Goal: Task Accomplishment & Management: Use online tool/utility

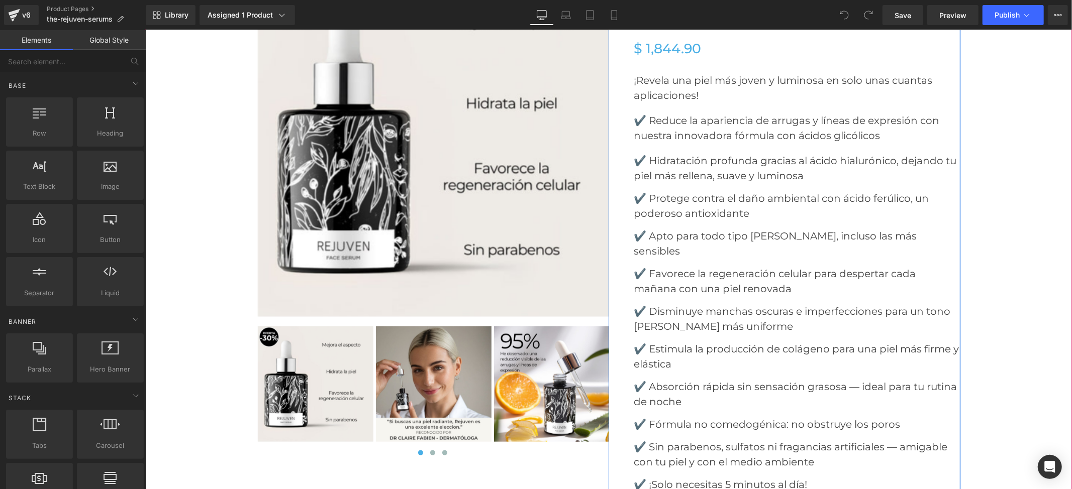
scroll to position [4288, 0]
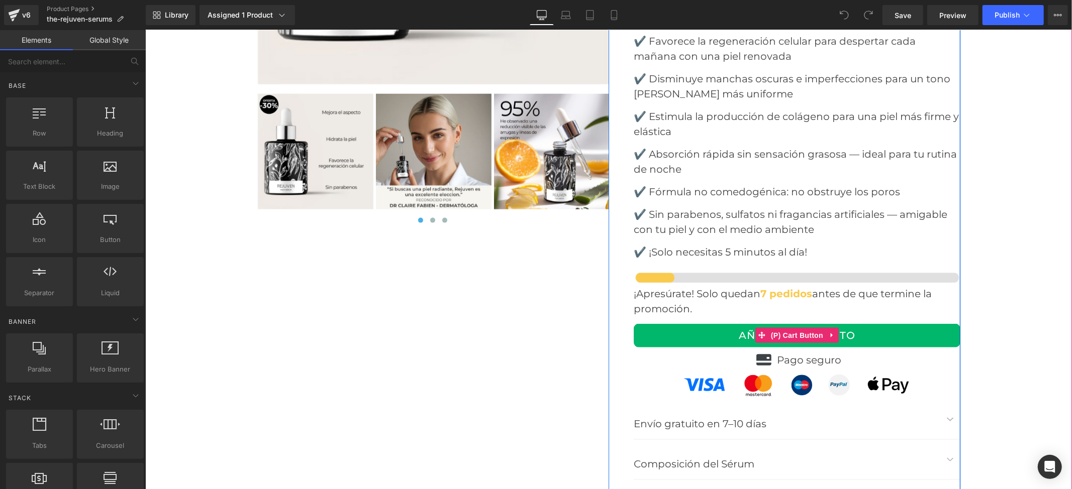
drag, startPoint x: 788, startPoint y: 301, endPoint x: 410, endPoint y: 302, distance: 378.4
click at [789, 328] on span "(P) Cart Button" at bounding box center [796, 335] width 57 height 15
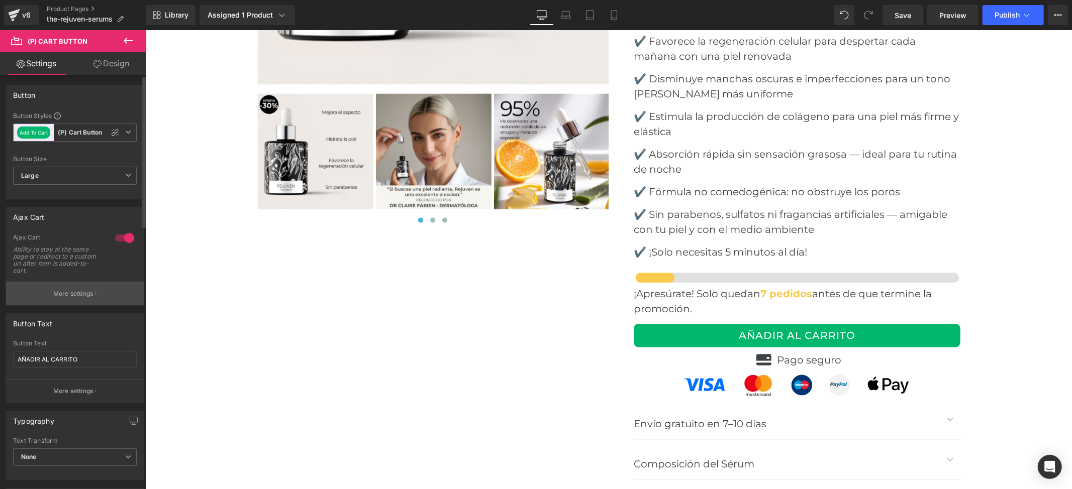
click at [69, 295] on p "More settings" at bounding box center [73, 293] width 40 height 9
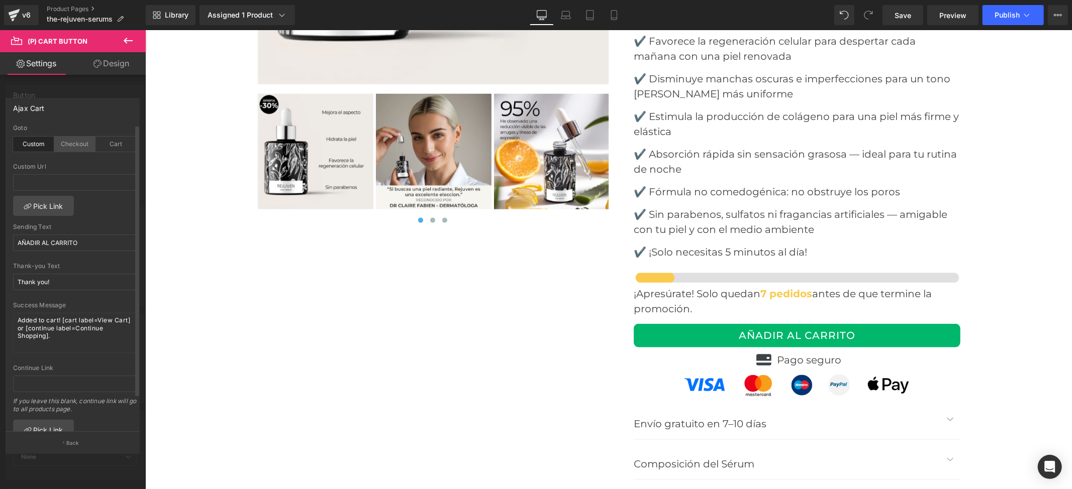
click at [67, 145] on div "Checkout" at bounding box center [74, 144] width 41 height 15
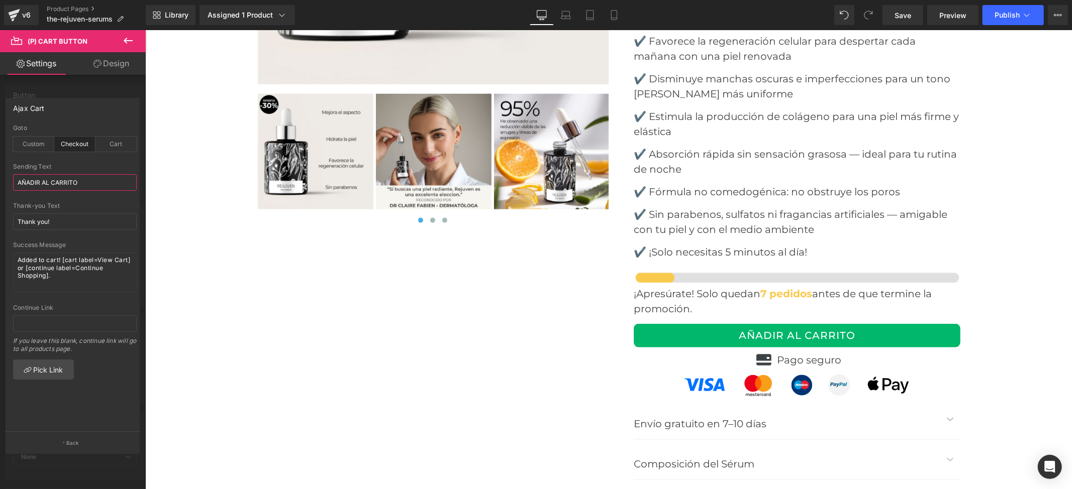
drag, startPoint x: 83, startPoint y: 185, endPoint x: 0, endPoint y: 185, distance: 83.4
click at [0, 185] on div "Ajax Cart custom Goto Custom Checkout Cart Custom Url Pick Link AÑADIR AL CARRI…" at bounding box center [73, 271] width 146 height 363
drag, startPoint x: 59, startPoint y: 218, endPoint x: 2, endPoint y: 218, distance: 56.8
click at [2, 218] on div "Ajax Cart custom Goto Custom Checkout Cart Custom Url Pick Link AÑADIR AL CARRI…" at bounding box center [73, 271] width 146 height 363
paste input "AÑADIR AL CARRITO"
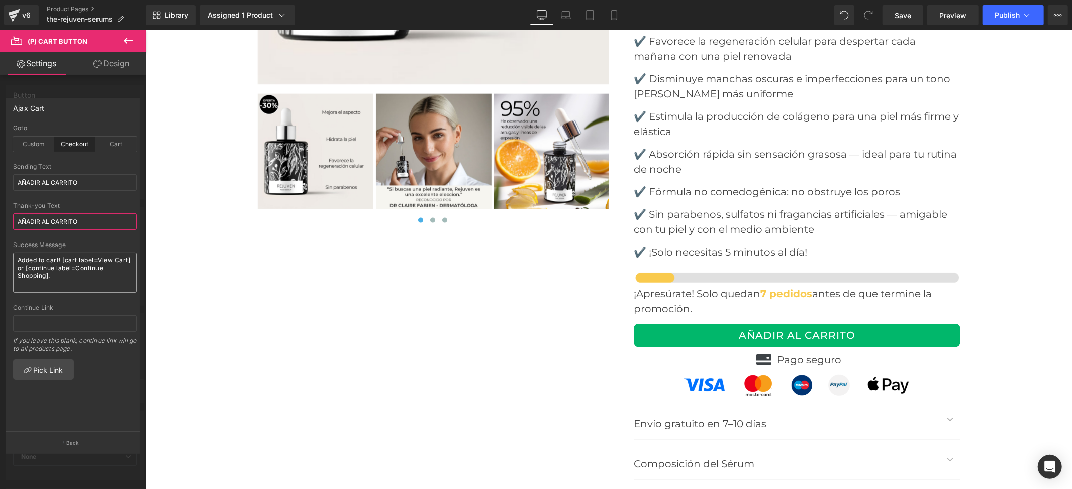
type input "AÑADIR AL CARRITO"
drag, startPoint x: 63, startPoint y: 285, endPoint x: 0, endPoint y: 250, distance: 72.2
click at [0, 250] on div "Ajax Cart custom Goto Custom Checkout Cart Custom Url Pick Link AÑADIR AL CARRI…" at bounding box center [73, 271] width 146 height 363
paste textarea "AÑADIR AL CARRITO"
type textarea "AÑADIR AL CARRITO"
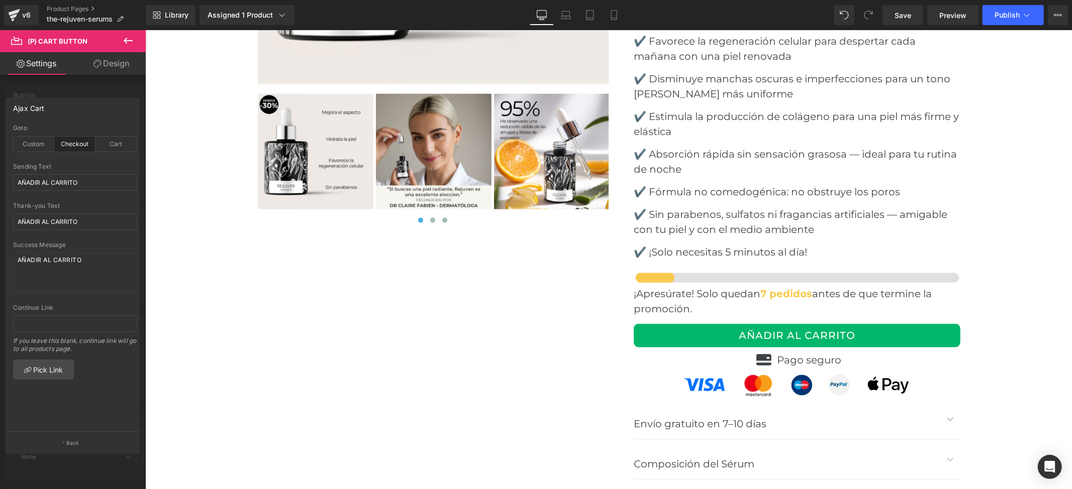
click at [905, 13] on span "Save" at bounding box center [902, 15] width 17 height 11
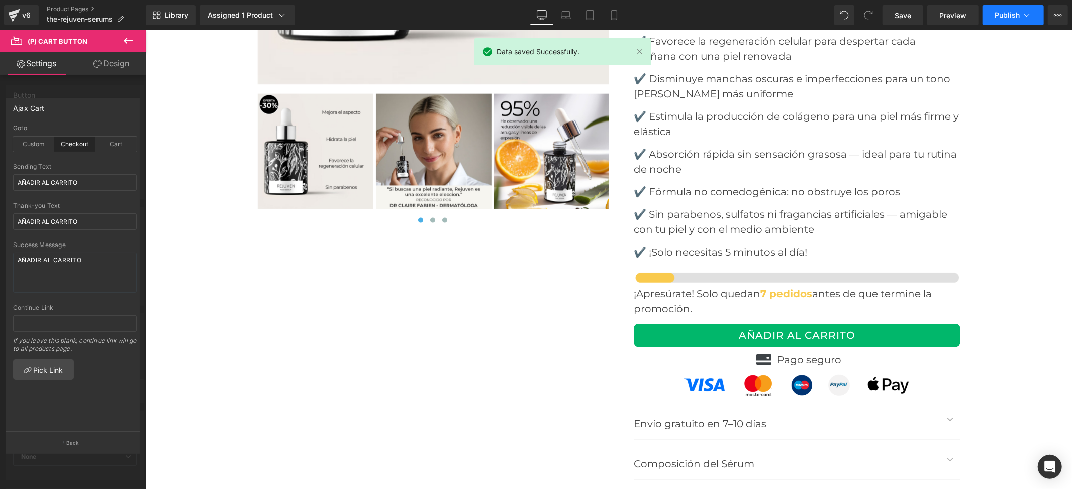
click at [1009, 13] on span "Publish" at bounding box center [1006, 15] width 25 height 8
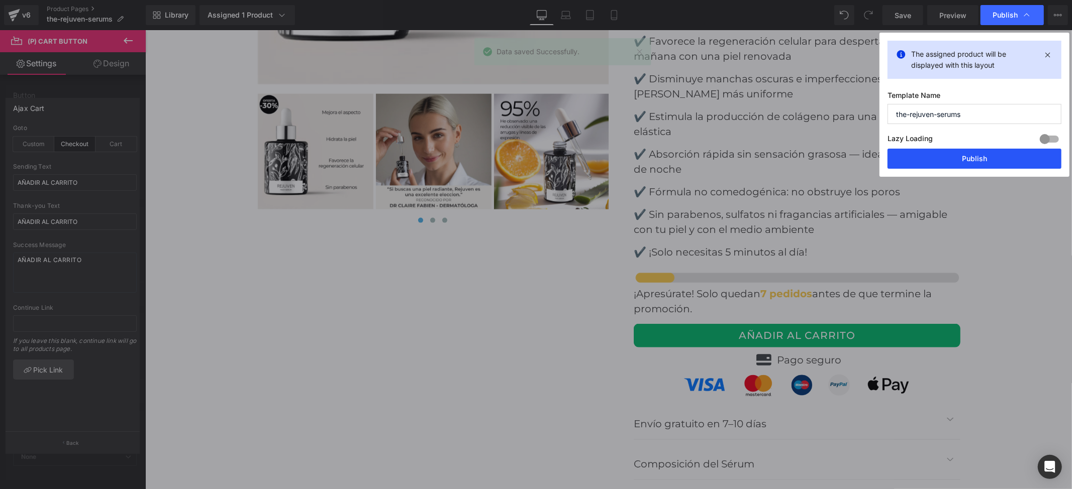
drag, startPoint x: 965, startPoint y: 161, endPoint x: 909, endPoint y: 290, distance: 140.4
click at [965, 161] on button "Publish" at bounding box center [974, 159] width 174 height 20
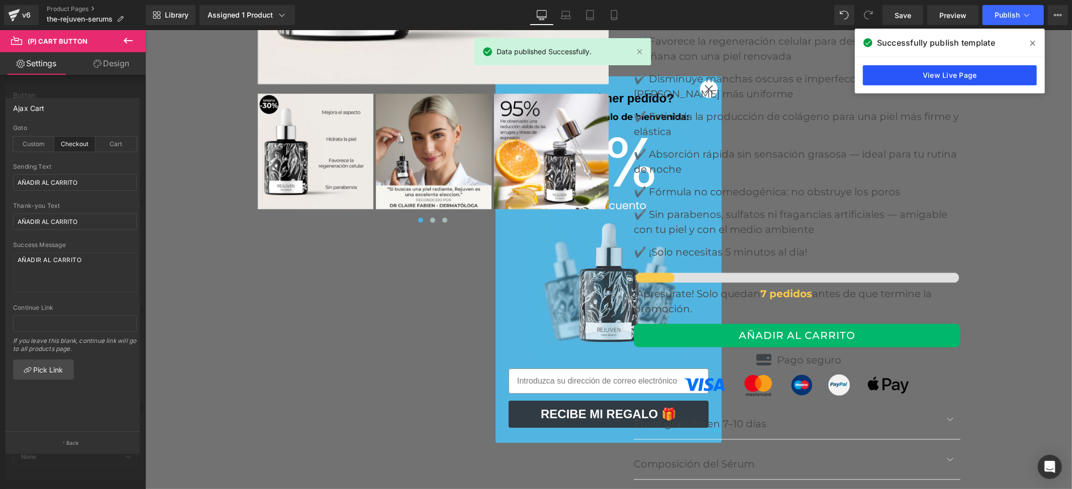
drag, startPoint x: 961, startPoint y: 79, endPoint x: 846, endPoint y: 98, distance: 116.2
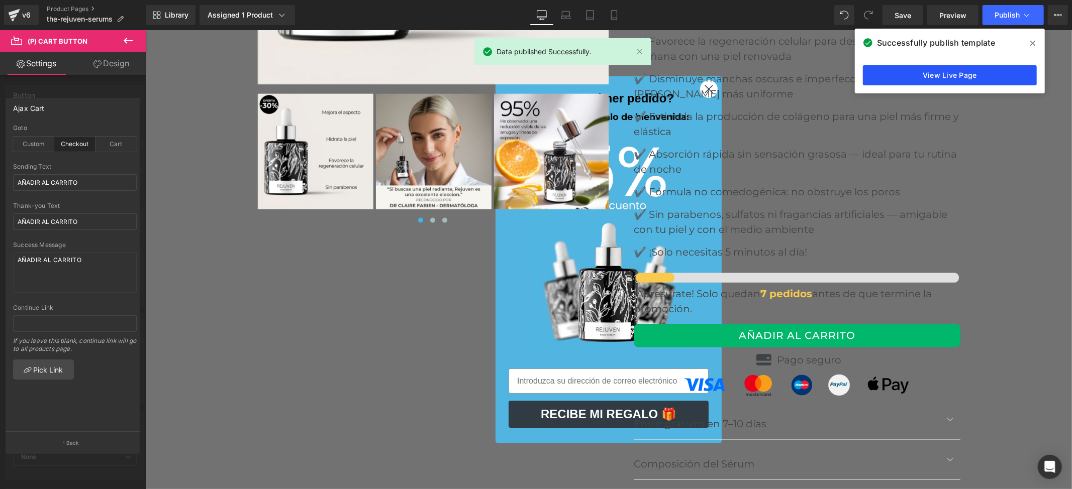
click at [961, 79] on link "View Live Page" at bounding box center [950, 75] width 174 height 20
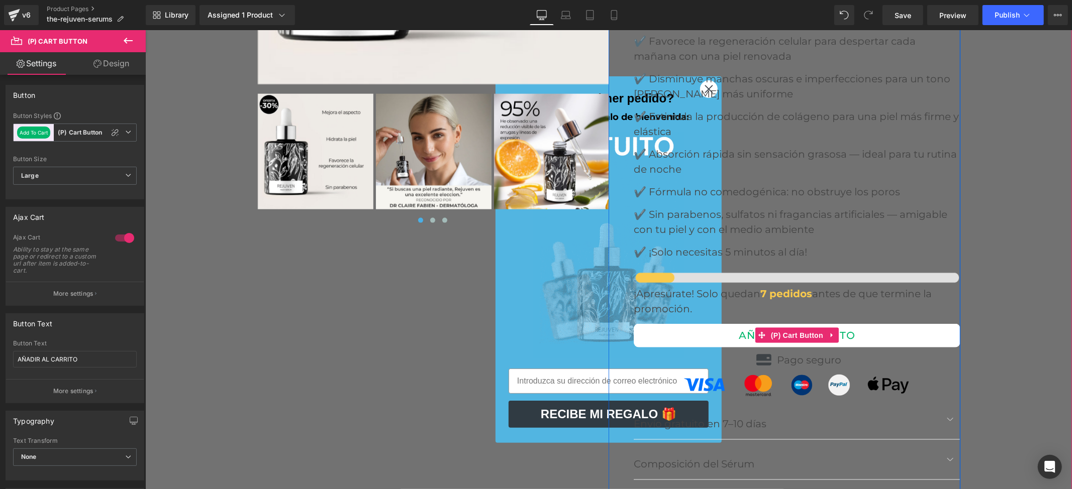
click at [690, 324] on button "AÑADIR AL CARRITO" at bounding box center [796, 336] width 327 height 24
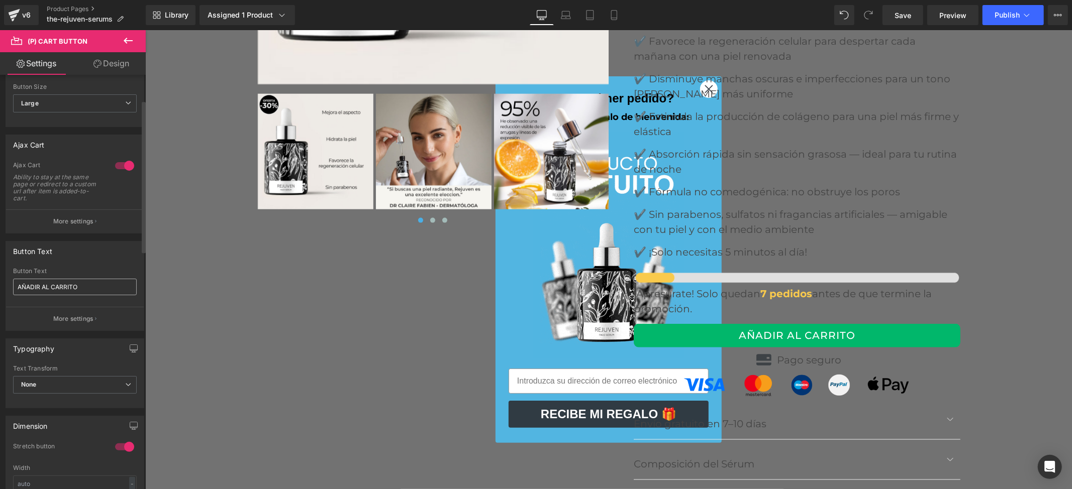
scroll to position [67, 0]
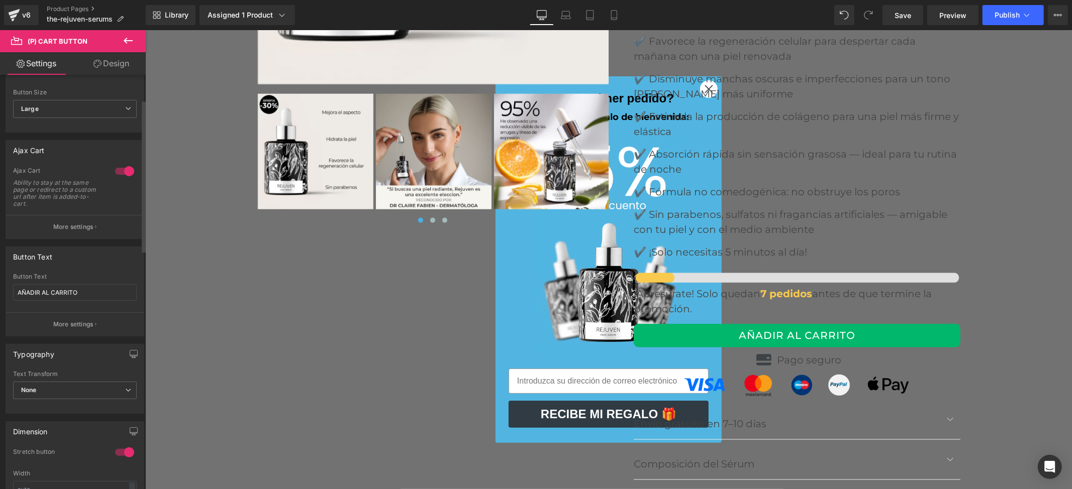
click at [117, 167] on div at bounding box center [125, 171] width 24 height 16
click at [896, 17] on span "Save" at bounding box center [902, 15] width 17 height 11
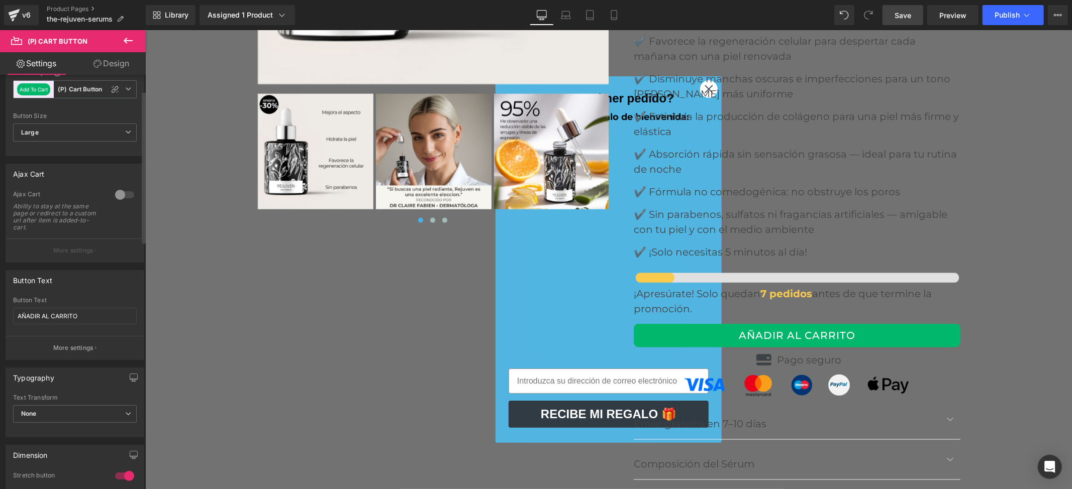
scroll to position [0, 0]
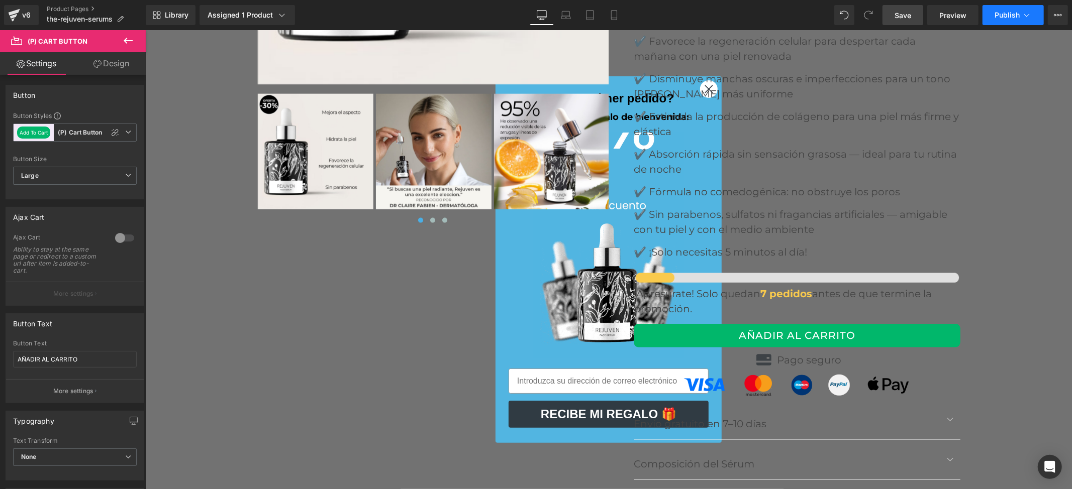
click at [1008, 16] on span "Publish" at bounding box center [1006, 15] width 25 height 8
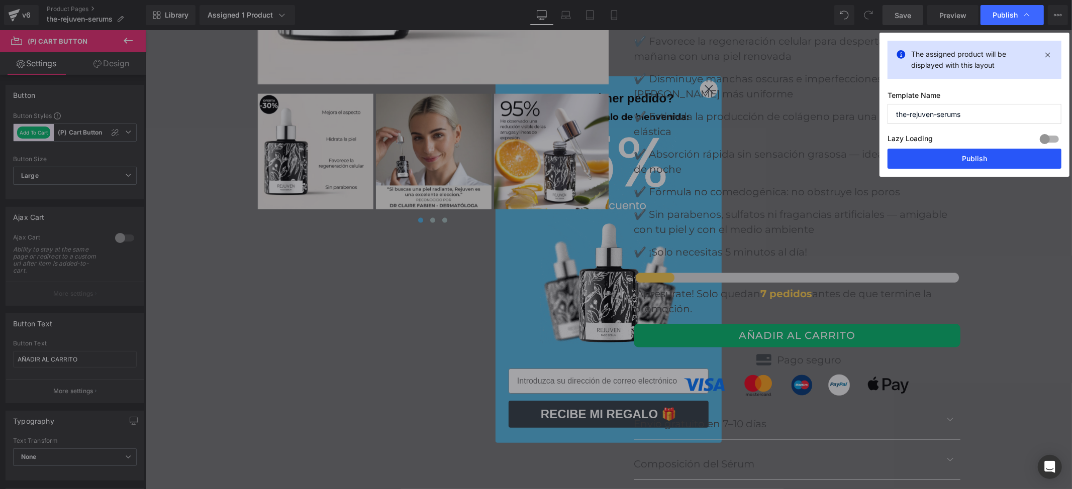
click at [950, 157] on button "Publish" at bounding box center [974, 159] width 174 height 20
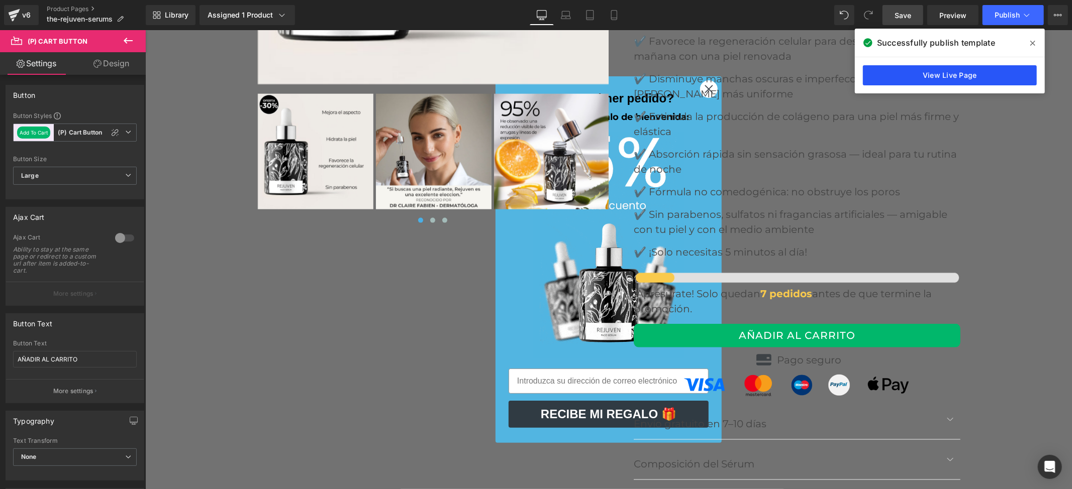
click at [927, 77] on link "View Live Page" at bounding box center [950, 75] width 174 height 20
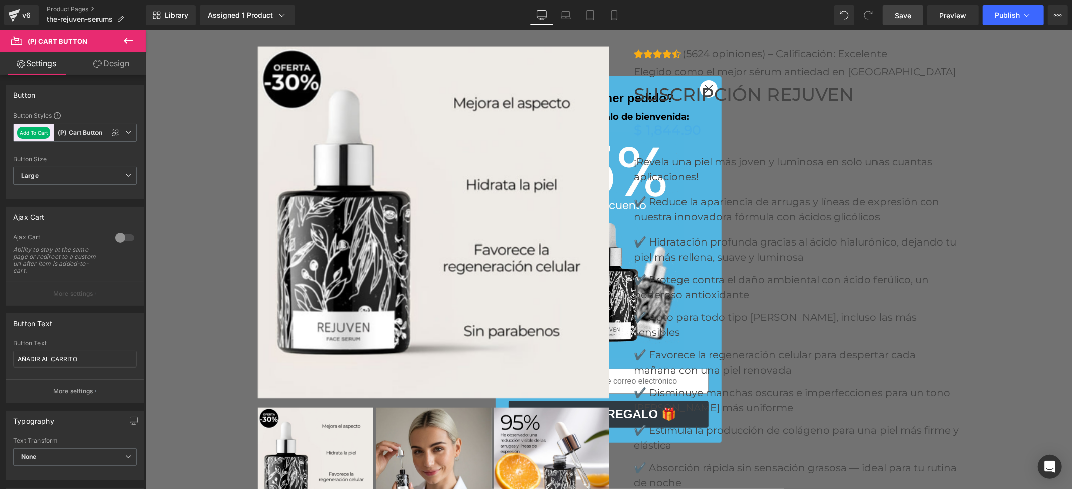
scroll to position [3953, 0]
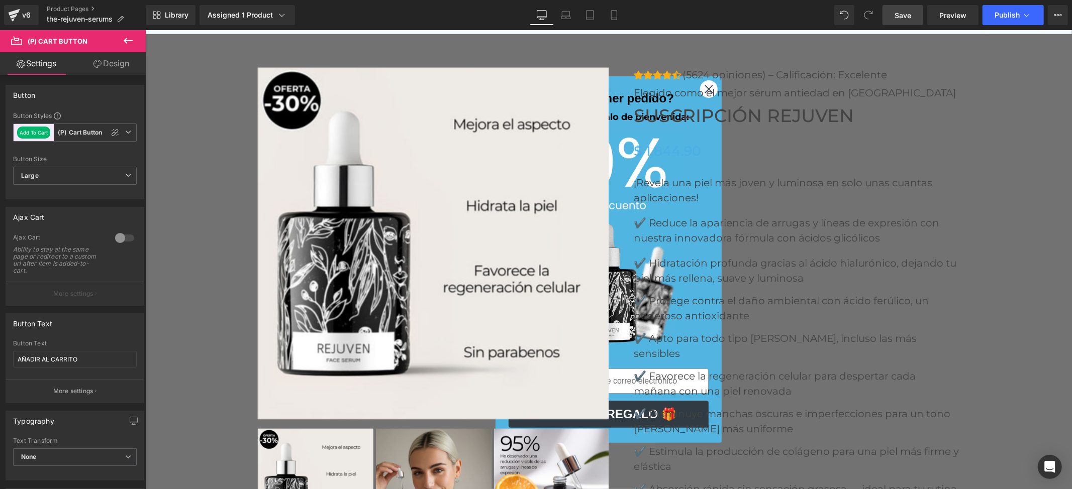
drag, startPoint x: 814, startPoint y: 92, endPoint x: 780, endPoint y: 105, distance: 35.9
click at [813, 105] on span "Suscripción Rejuven" at bounding box center [743, 116] width 220 height 22
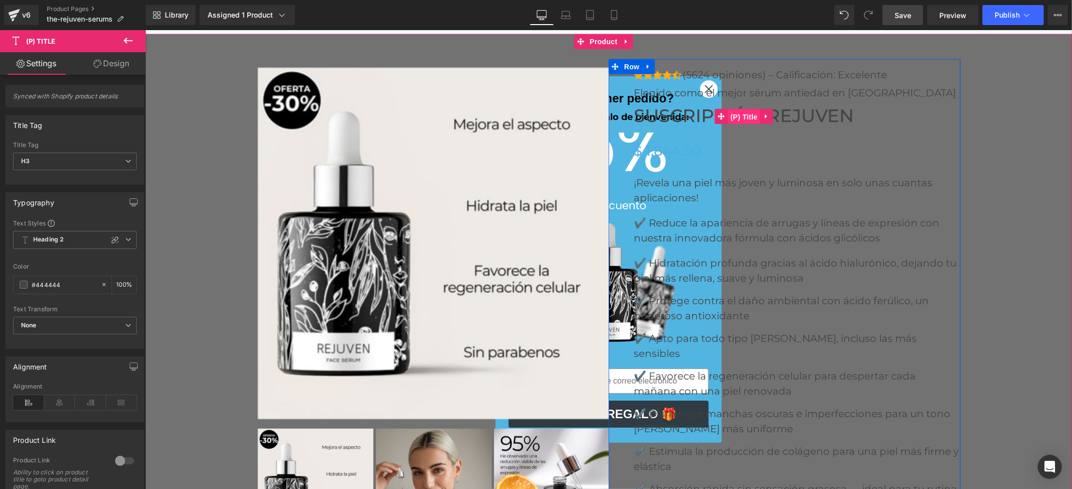
click at [738, 109] on span "(P) Title" at bounding box center [744, 116] width 32 height 15
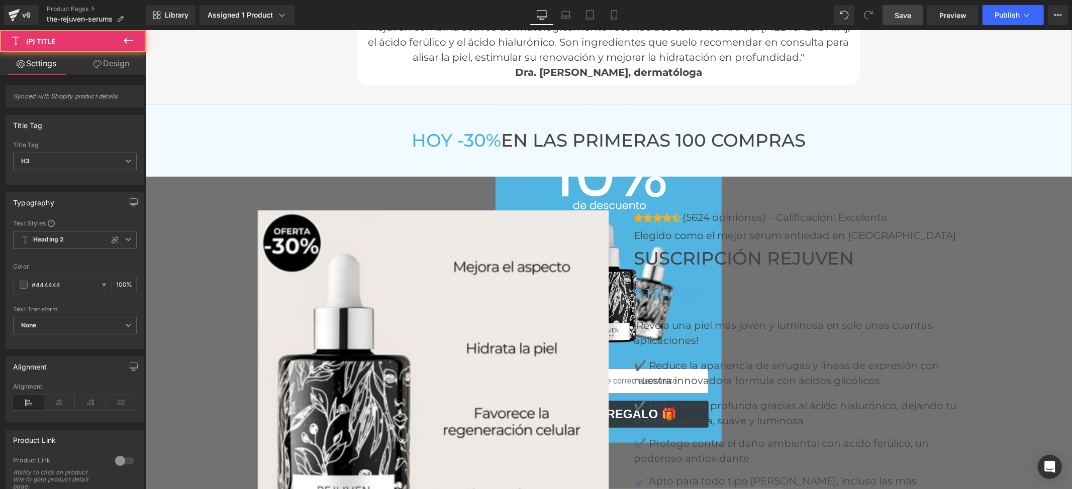
scroll to position [3685, 0]
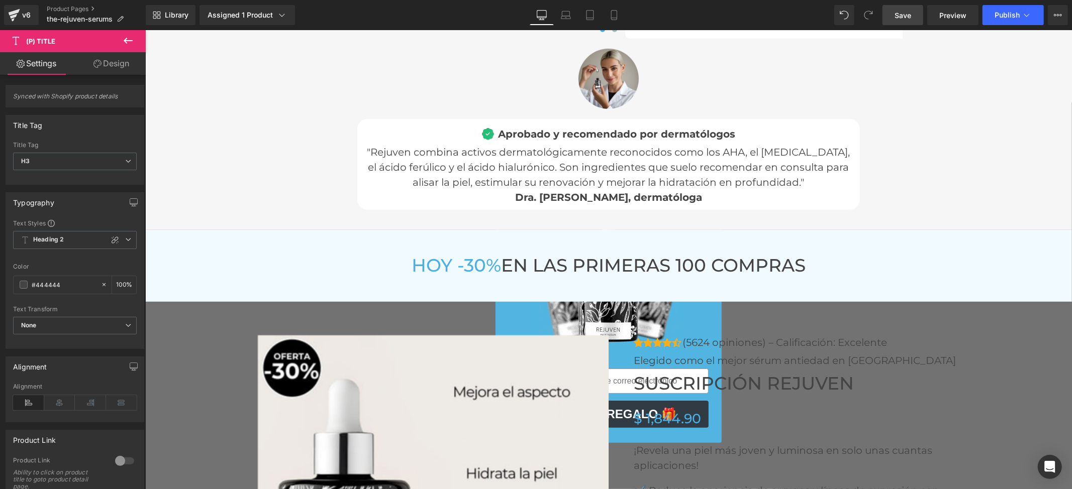
click at [123, 38] on icon at bounding box center [128, 41] width 12 height 12
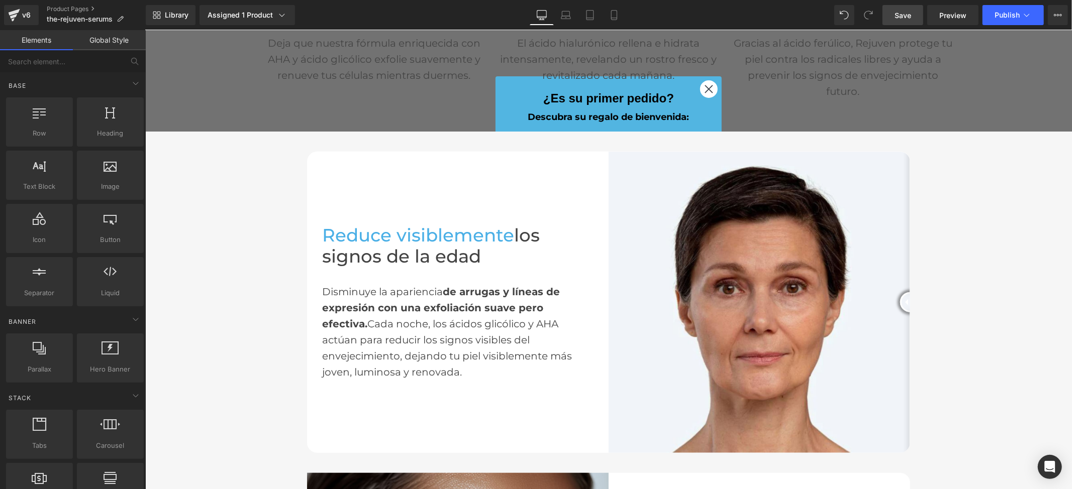
scroll to position [603, 0]
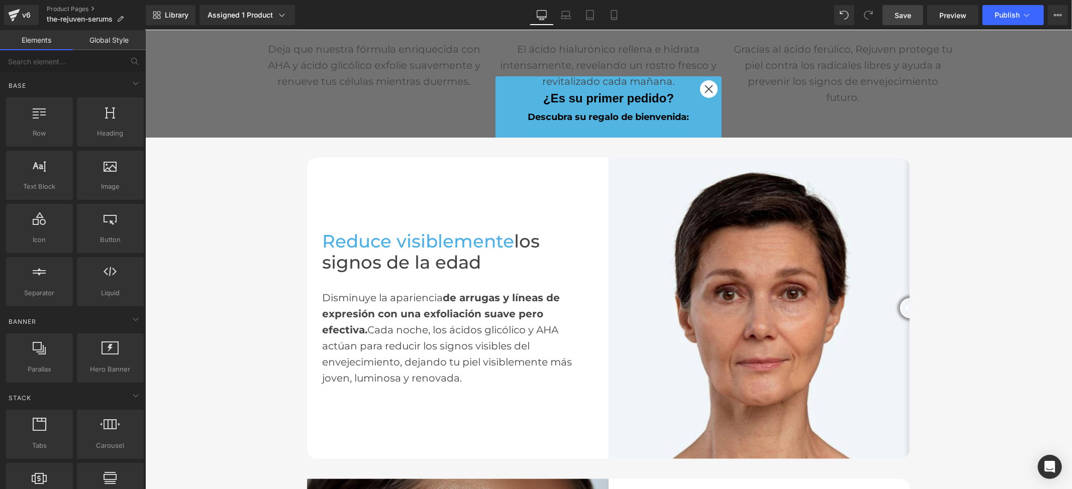
click at [453, 157] on div "Reduce visiblemente los signos de la edad Heading Disminuye la apariencia de ar…" at bounding box center [457, 307] width 301 height 301
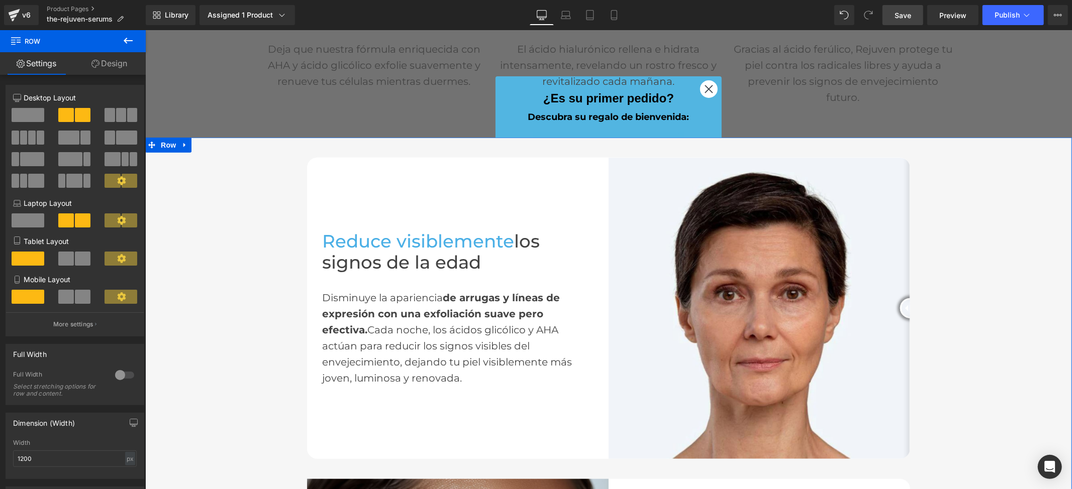
drag, startPoint x: 456, startPoint y: 129, endPoint x: 427, endPoint y: 130, distance: 29.7
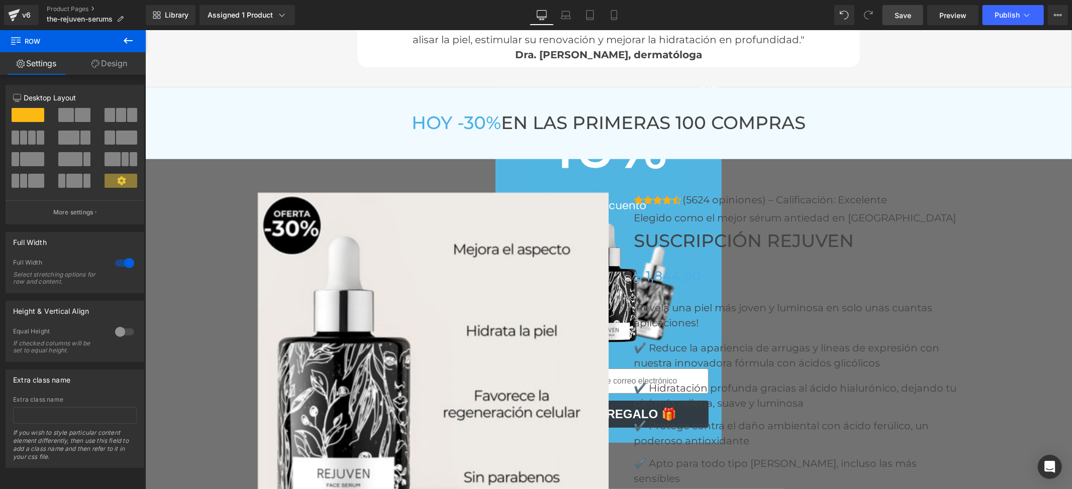
scroll to position [3886, 0]
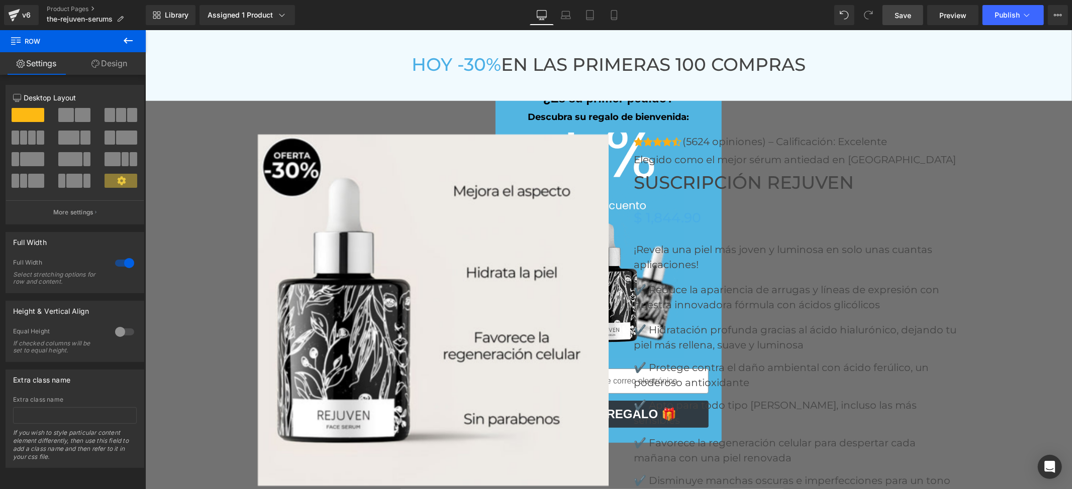
click at [413, 74] on div "[DATE] -30% EN LAS PRIMERAS 100 COMPRAS Heading Row Row" at bounding box center [608, 65] width 927 height 72
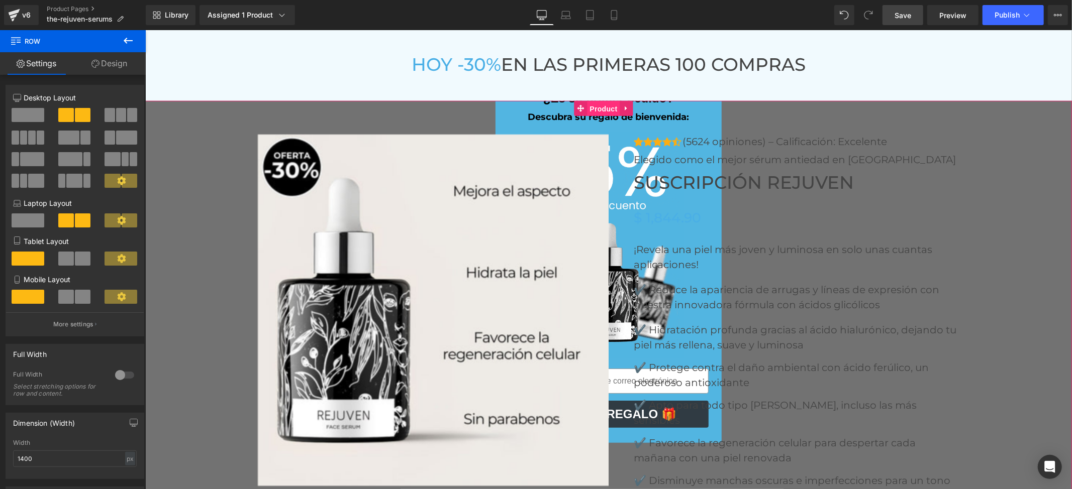
click at [596, 101] on span "Product" at bounding box center [603, 108] width 33 height 15
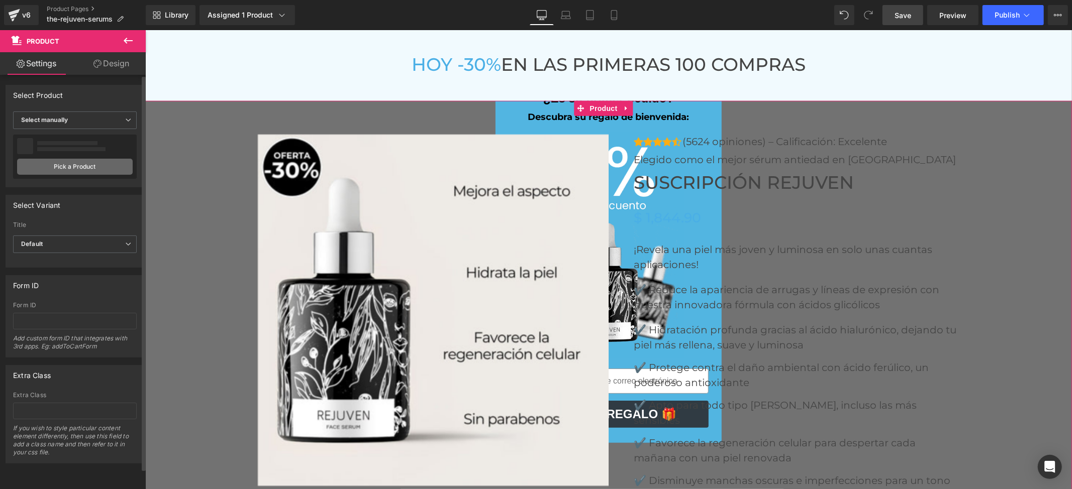
click at [82, 167] on link "Pick a Product" at bounding box center [75, 167] width 116 height 16
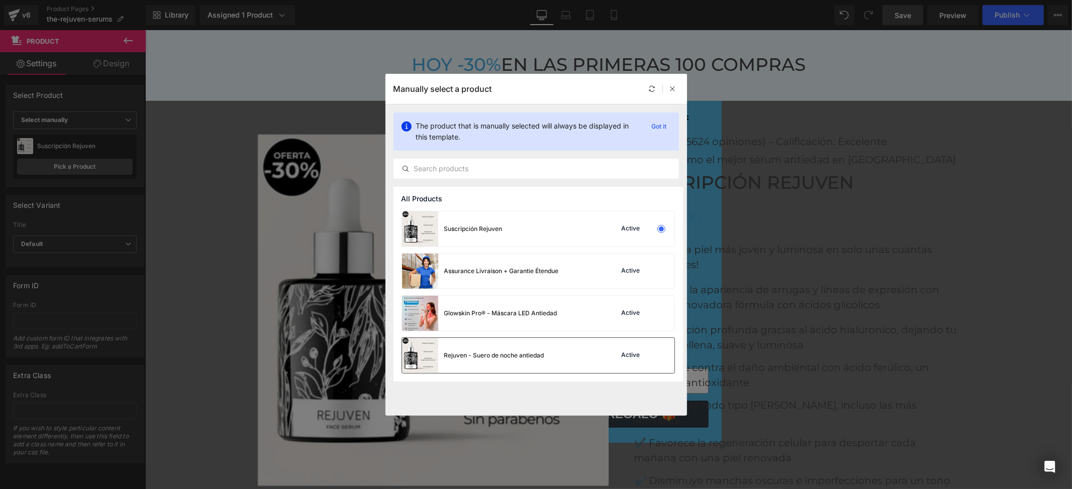
click at [427, 357] on img at bounding box center [420, 355] width 36 height 35
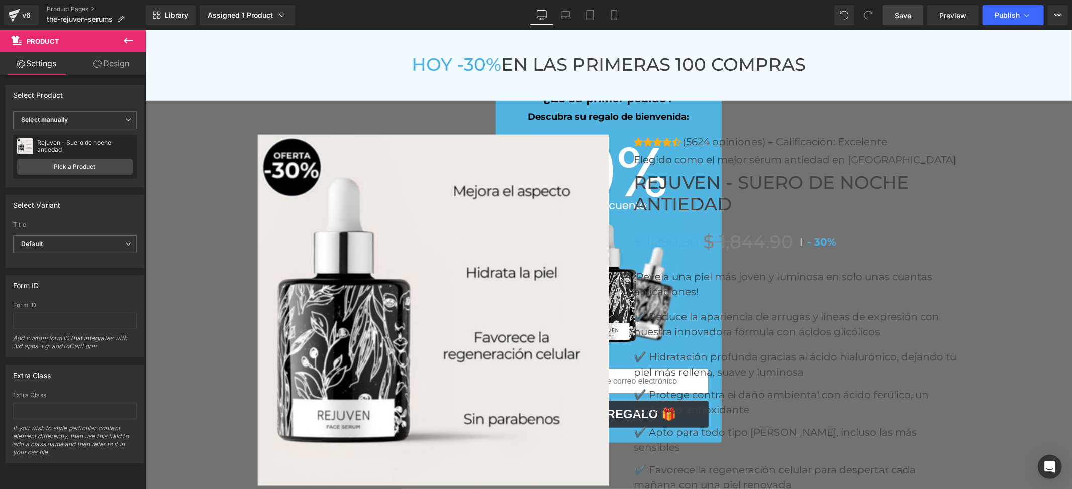
click at [906, 20] on span "Save" at bounding box center [902, 15] width 17 height 11
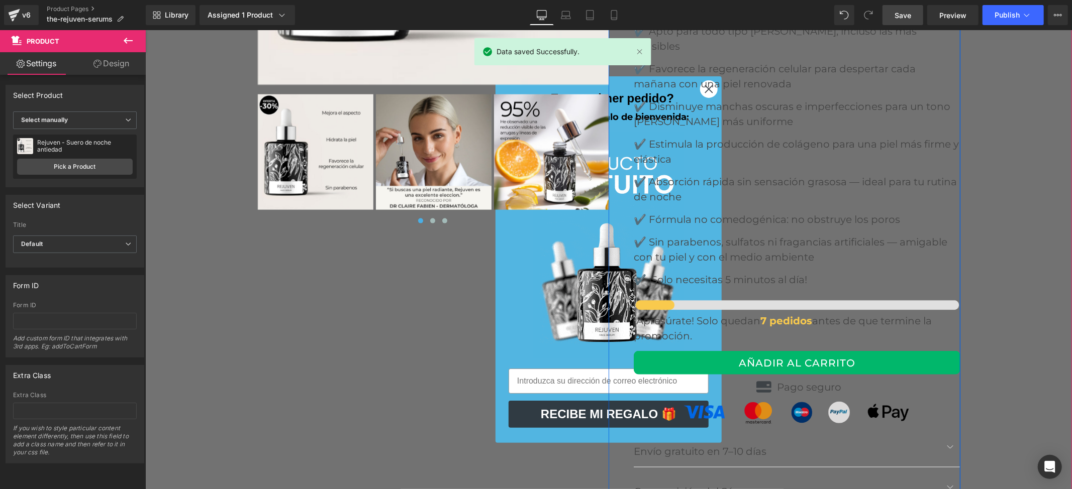
scroll to position [4288, 0]
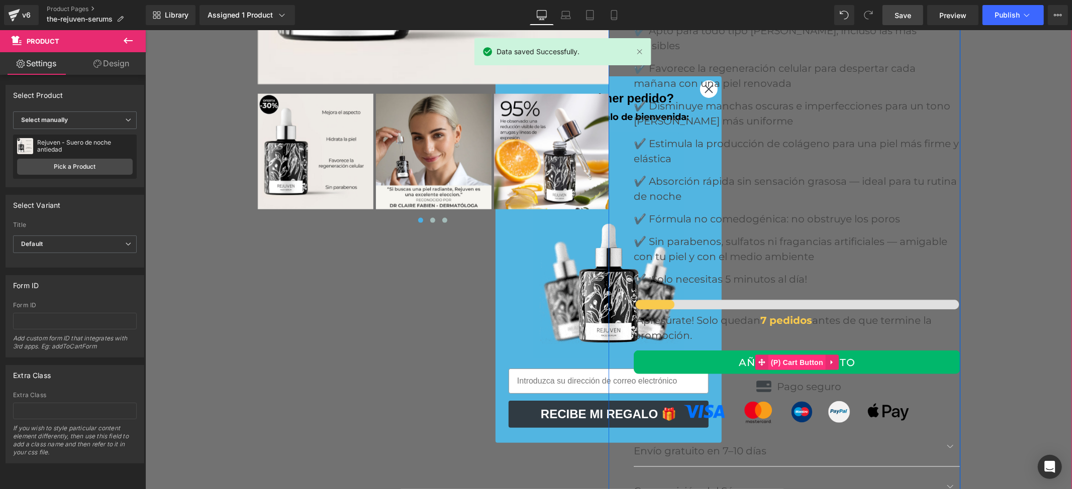
click at [811, 355] on span "(P) Cart Button" at bounding box center [796, 362] width 57 height 15
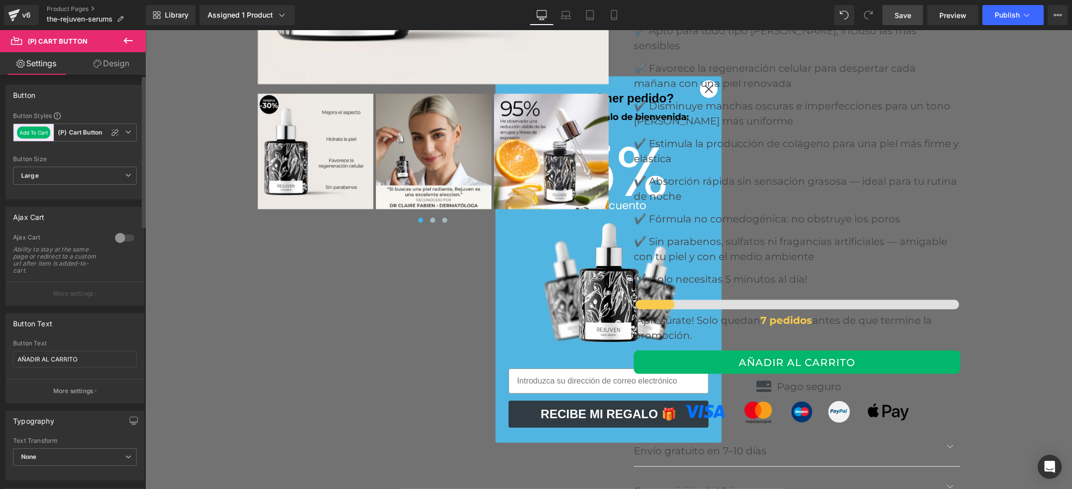
click at [114, 234] on div at bounding box center [125, 238] width 24 height 16
click at [911, 17] on span "Save" at bounding box center [902, 15] width 17 height 11
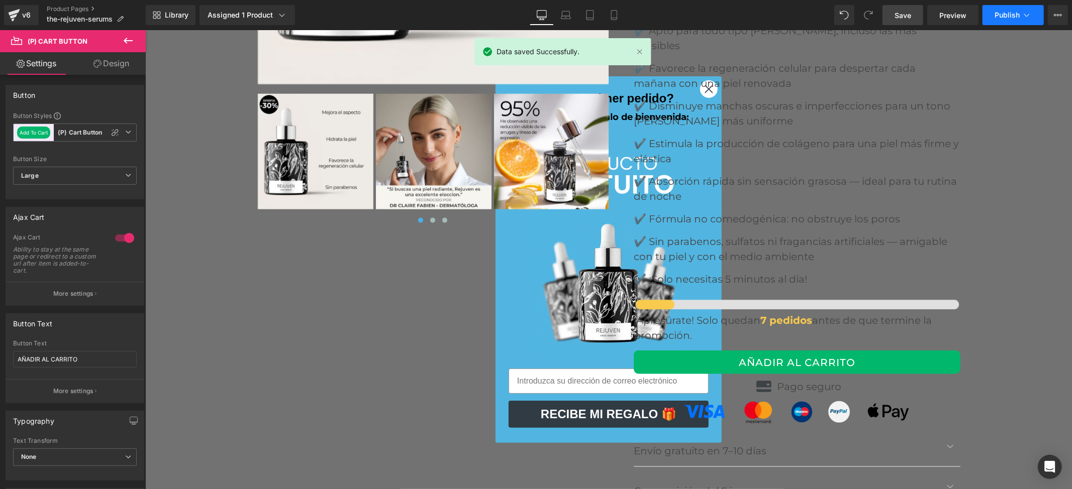
click at [1007, 15] on span "Publish" at bounding box center [1006, 15] width 25 height 8
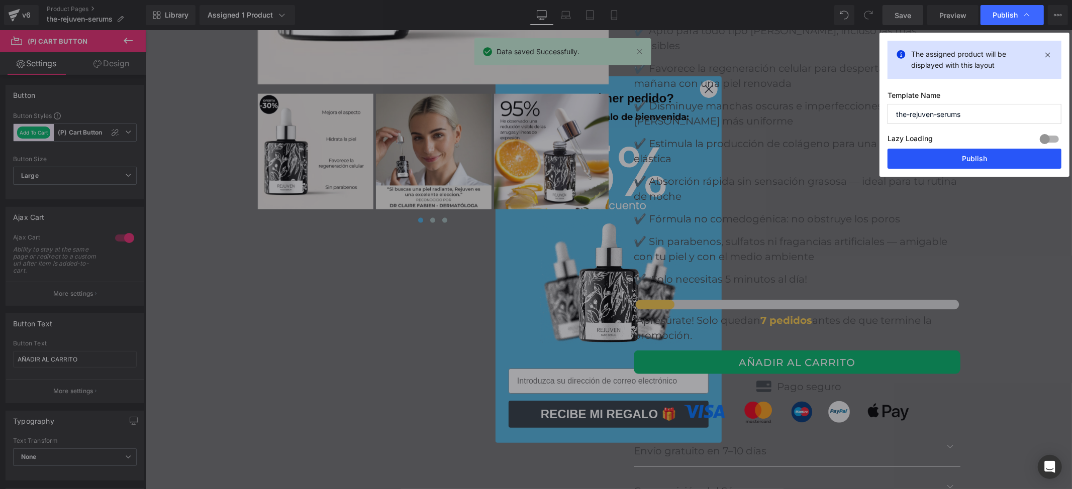
click at [940, 157] on button "Publish" at bounding box center [974, 159] width 174 height 20
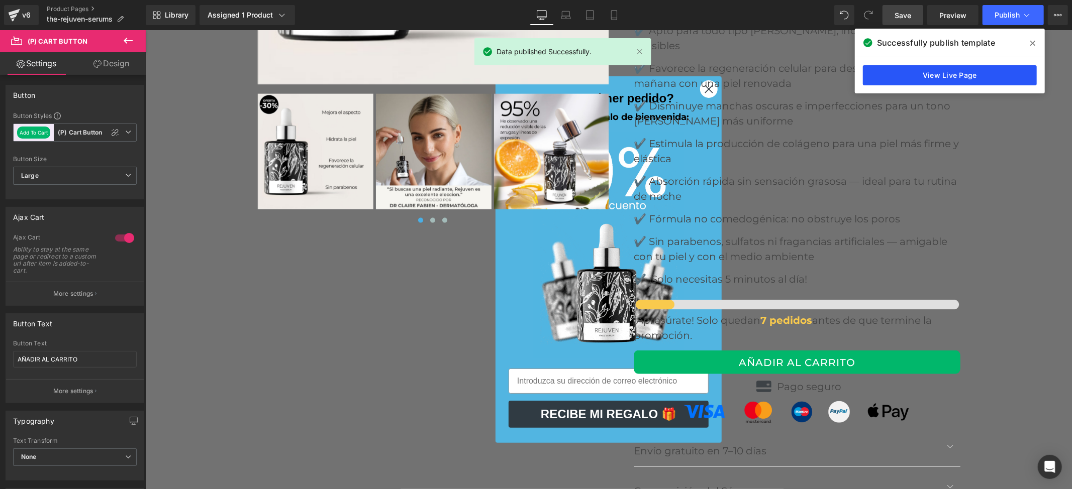
drag, startPoint x: 916, startPoint y: 74, endPoint x: 710, endPoint y: 171, distance: 227.7
click at [916, 74] on link "View Live Page" at bounding box center [950, 75] width 174 height 20
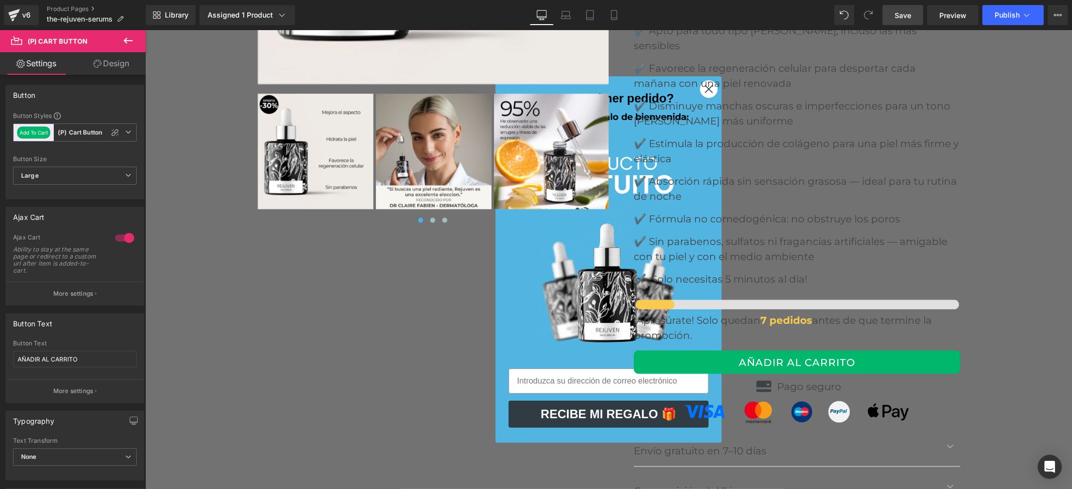
drag, startPoint x: 17, startPoint y: 13, endPoint x: 141, endPoint y: 62, distance: 133.5
click at [19, 14] on icon at bounding box center [14, 15] width 12 height 25
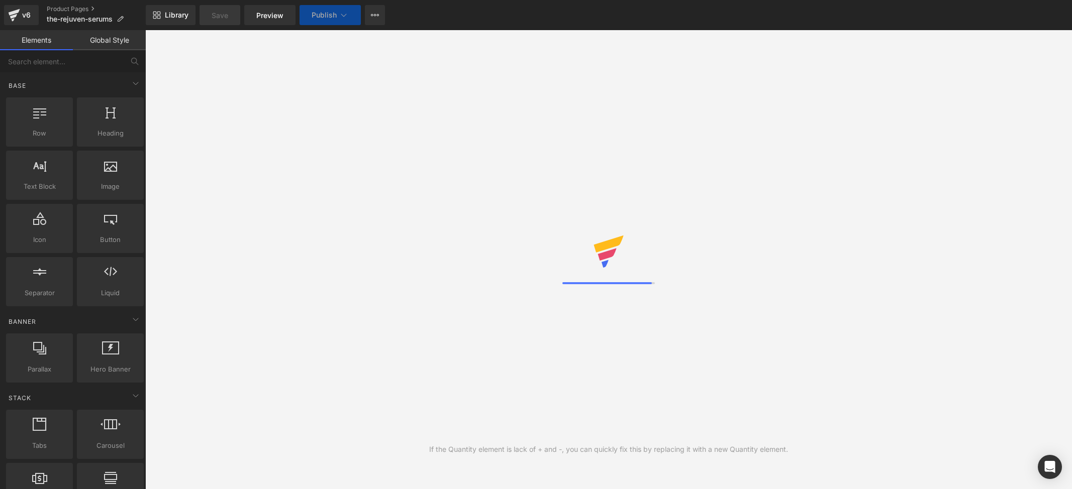
drag, startPoint x: 0, startPoint y: 0, endPoint x: 545, endPoint y: 204, distance: 581.9
click at [17, 13] on icon at bounding box center [15, 12] width 12 height 7
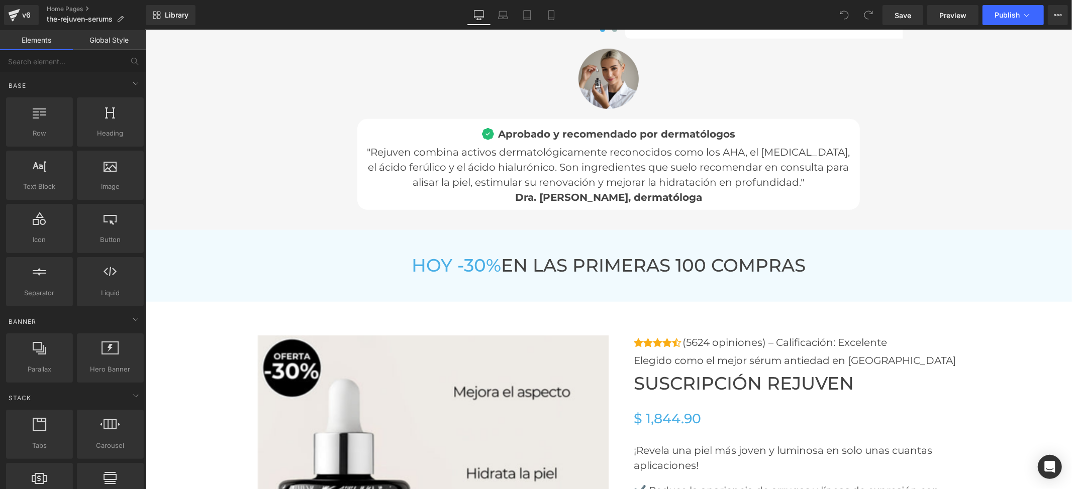
scroll to position [3752, 0]
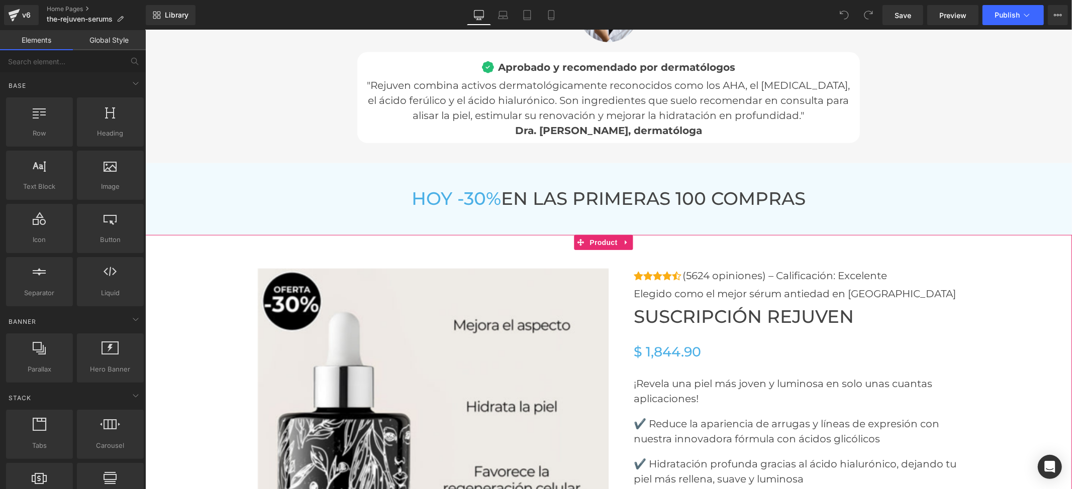
click at [606, 235] on span "Product" at bounding box center [603, 242] width 33 height 15
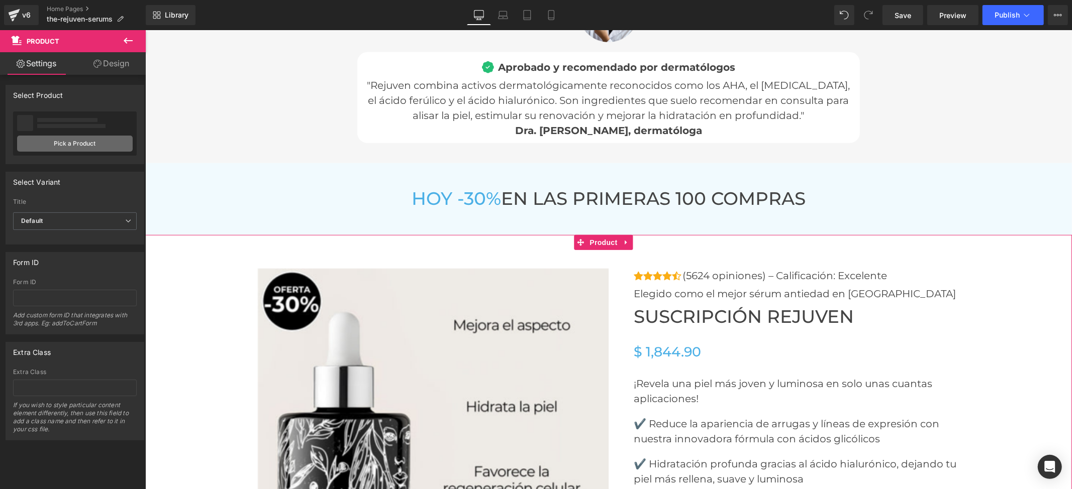
click at [79, 140] on link "Pick a Product" at bounding box center [75, 144] width 116 height 16
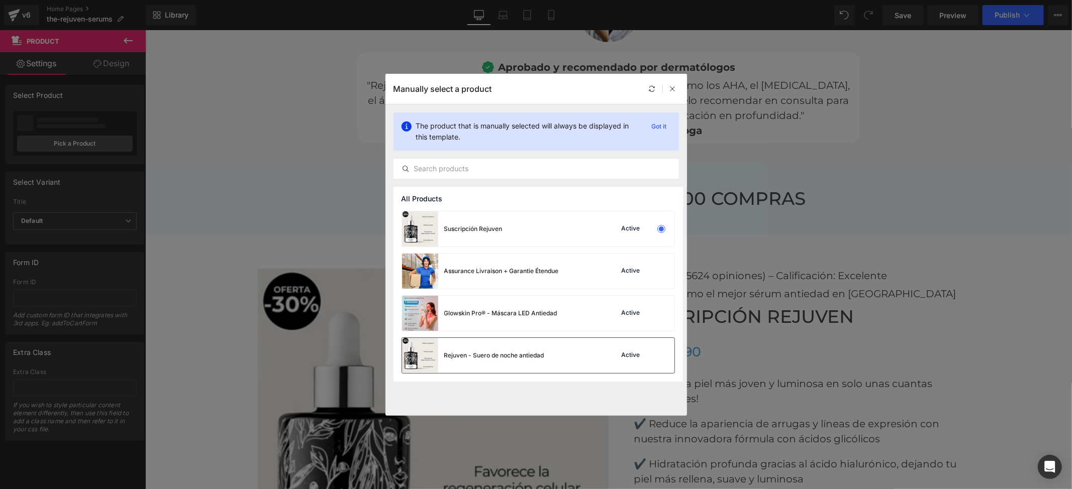
click at [466, 356] on div "Rejuven - Suero de noche antiedad" at bounding box center [494, 355] width 100 height 9
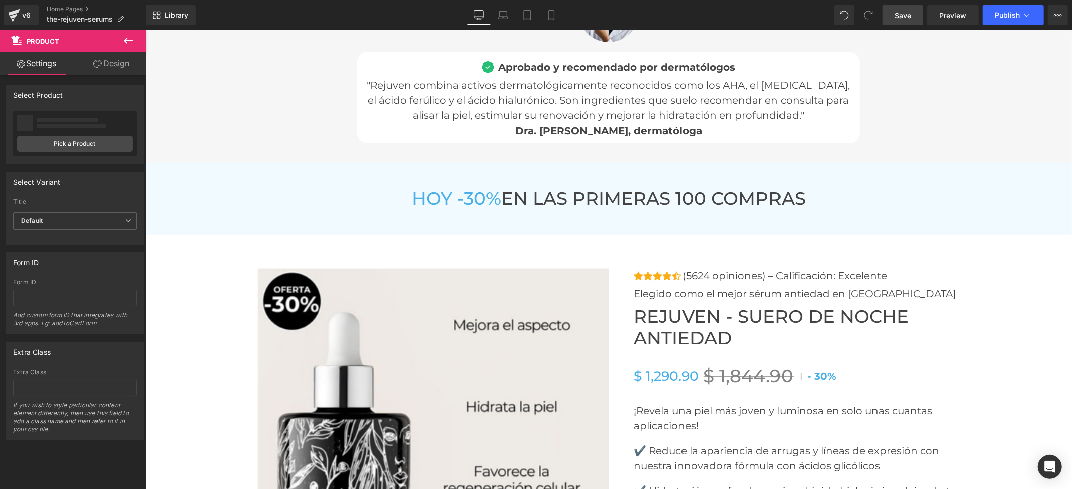
click at [899, 15] on span "Save" at bounding box center [902, 15] width 17 height 11
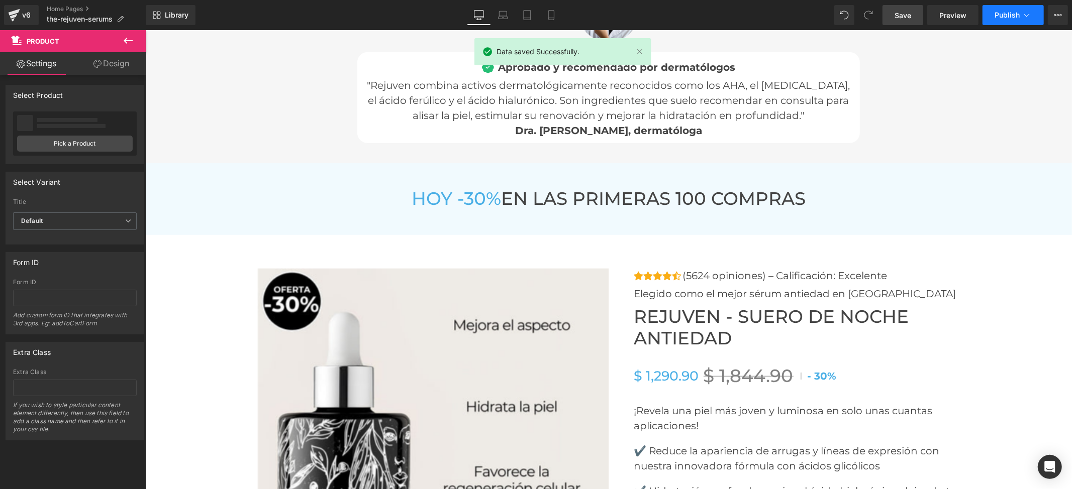
click at [1000, 13] on span "Publish" at bounding box center [1006, 15] width 25 height 8
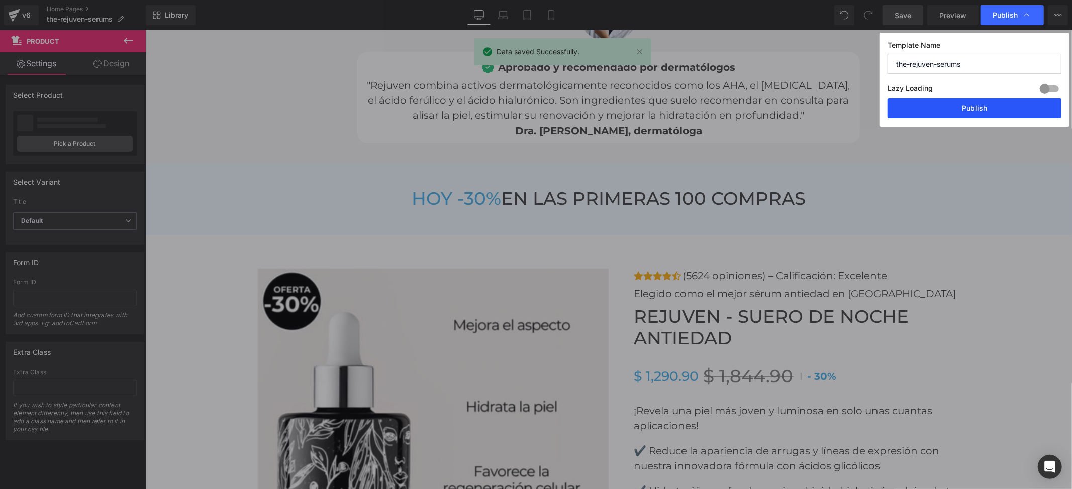
click at [963, 113] on button "Publish" at bounding box center [974, 108] width 174 height 20
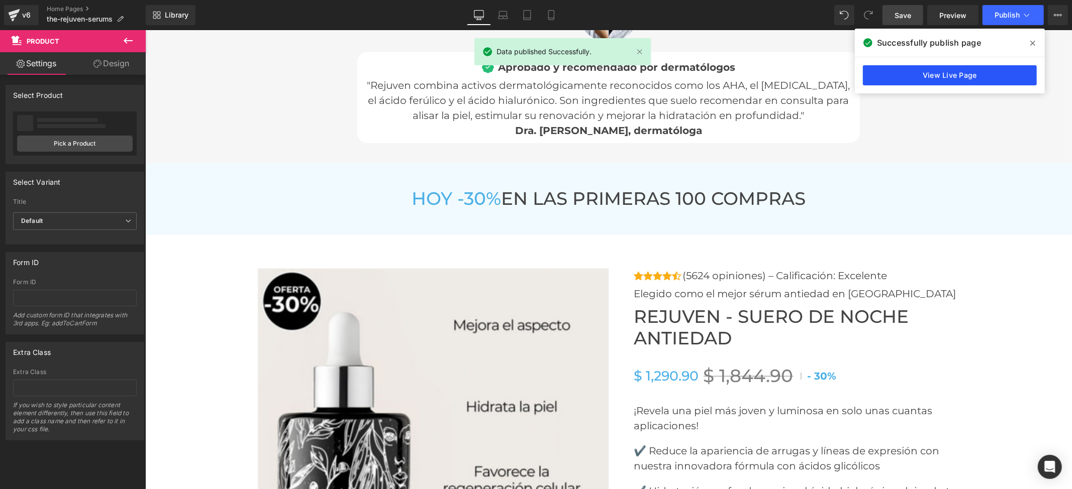
drag, startPoint x: 764, startPoint y: 48, endPoint x: 913, endPoint y: 72, distance: 150.7
click at [913, 72] on link "View Live Page" at bounding box center [950, 75] width 174 height 20
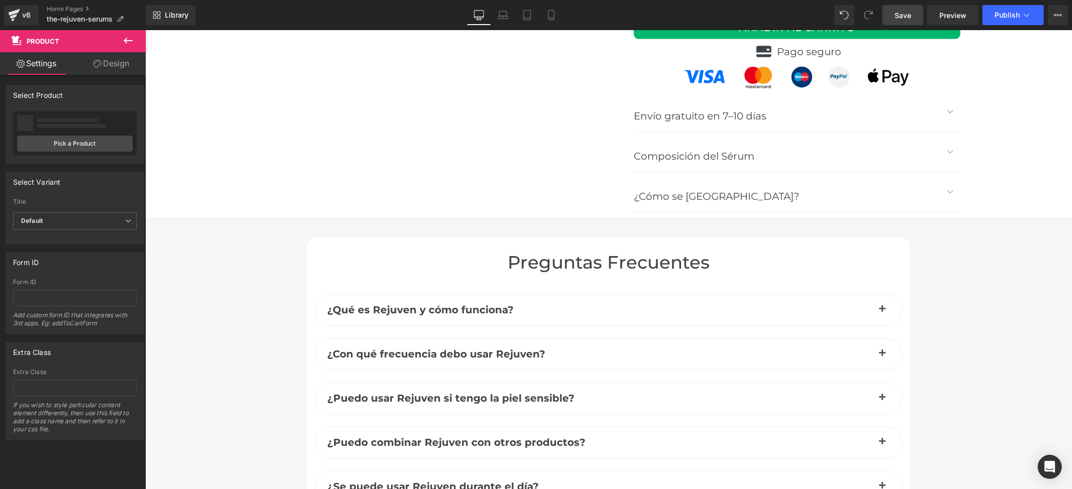
scroll to position [4288, 0]
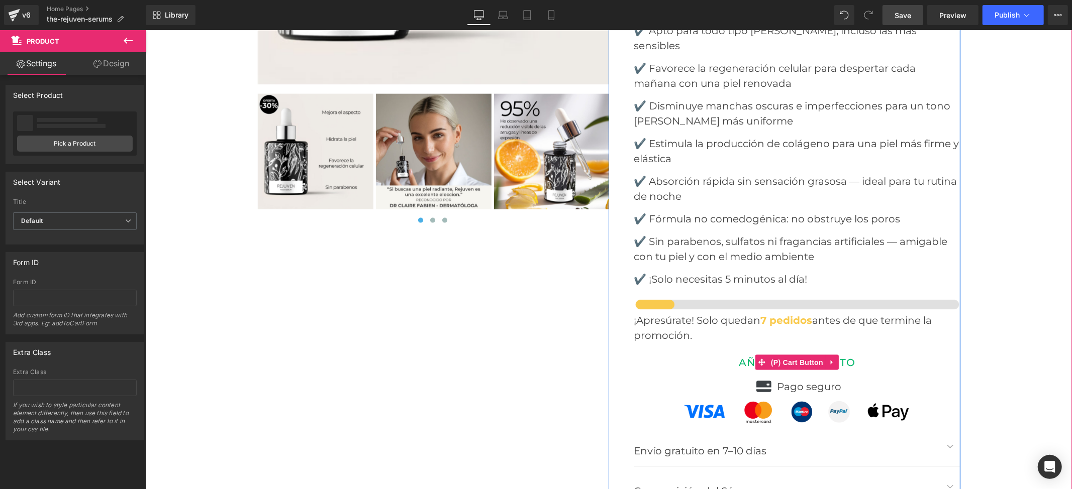
click at [724, 350] on button "AÑADIR AL CARRITO" at bounding box center [796, 362] width 327 height 24
